Goal: Task Accomplishment & Management: Complete application form

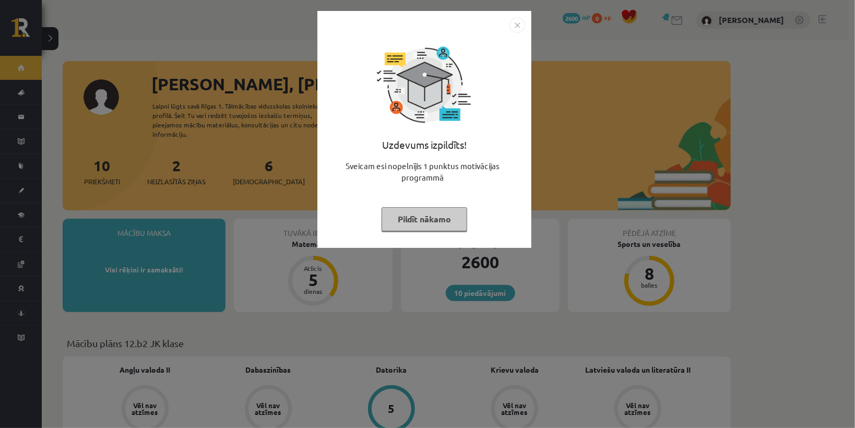
click at [432, 225] on button "Pildīt nākamo" at bounding box center [424, 219] width 86 height 24
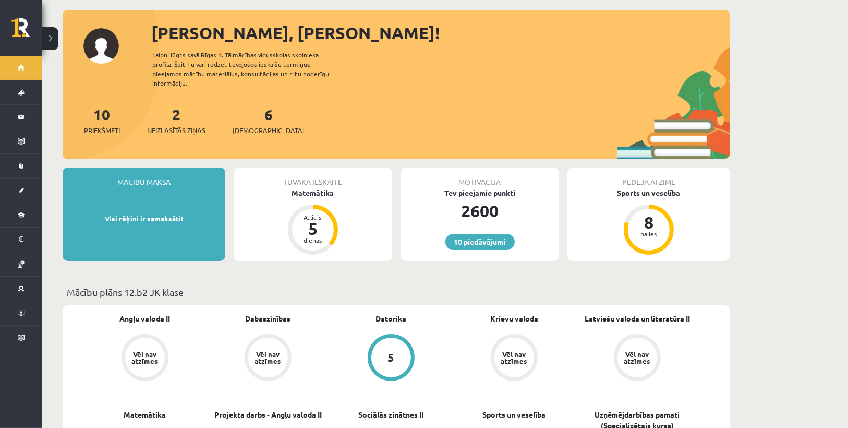
scroll to position [42, 0]
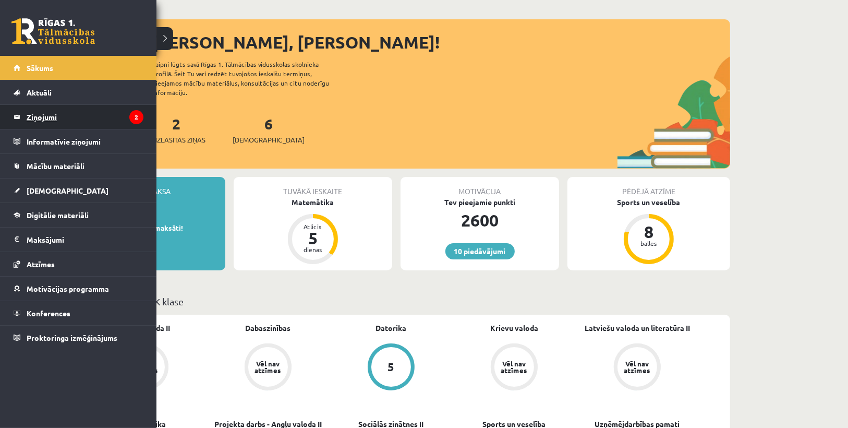
click at [41, 118] on legend "Ziņojumi 2" at bounding box center [85, 117] width 117 height 24
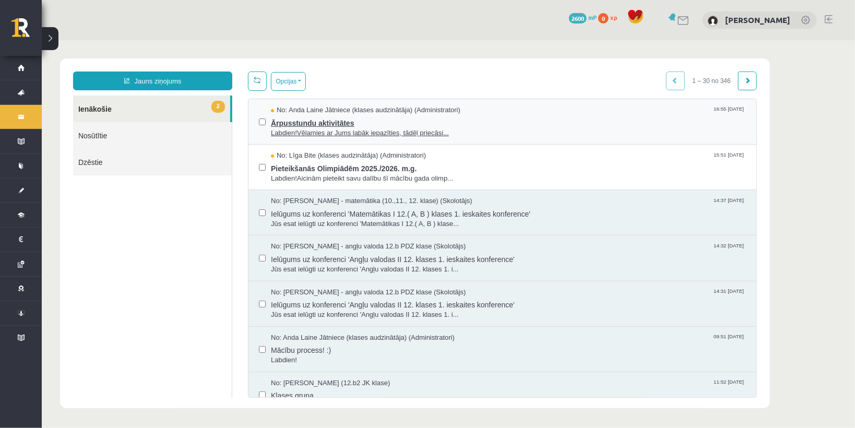
click at [311, 121] on span "Ārpusstundu aktivitātes" at bounding box center [507, 121] width 475 height 13
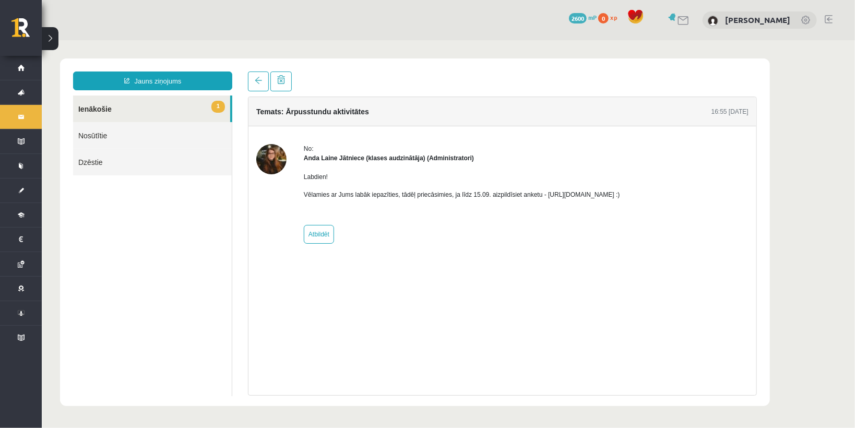
click at [471, 52] on body "Jauns ziņojums 1 Ienākošie Nosūtītie Dzēstie * ********* ********* ******* Tema…" at bounding box center [447, 232] width 813 height 384
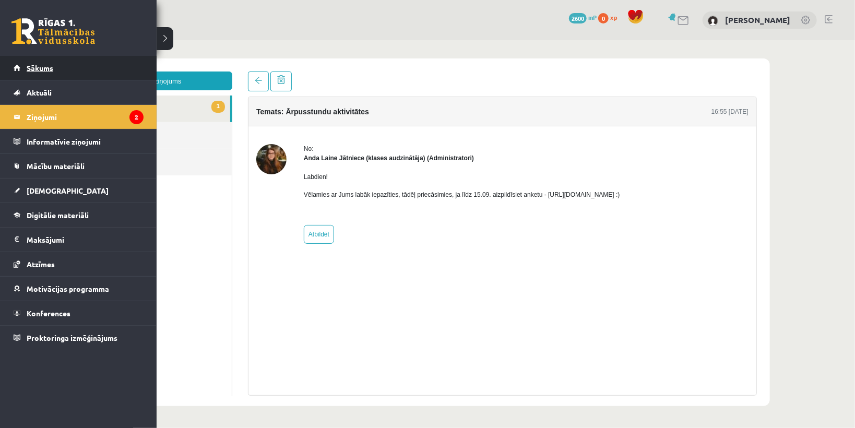
click at [31, 74] on link "Sākums" at bounding box center [79, 68] width 130 height 24
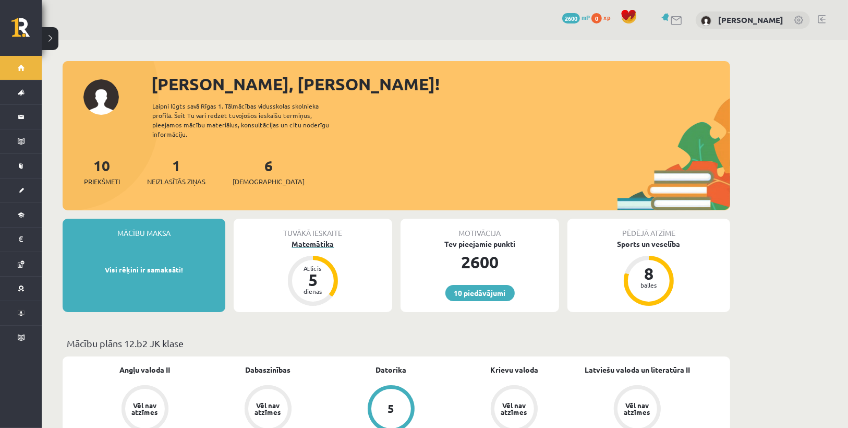
click at [297, 238] on div "Matemātika" at bounding box center [313, 243] width 159 height 11
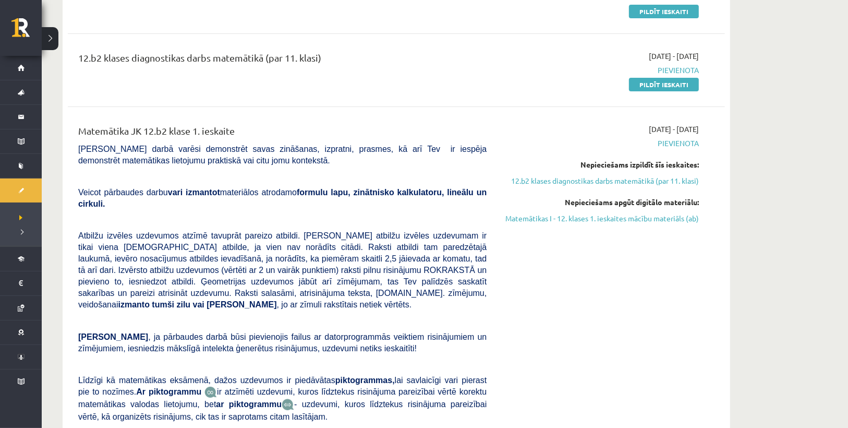
scroll to position [125, 0]
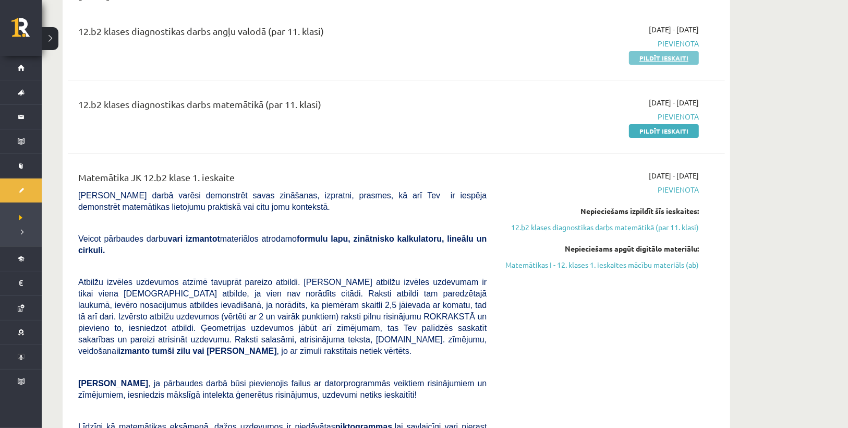
click at [648, 58] on link "Pildīt ieskaiti" at bounding box center [664, 58] width 70 height 14
click at [641, 128] on link "Pildīt ieskaiti" at bounding box center [664, 131] width 70 height 14
